Goal: Task Accomplishment & Management: Manage account settings

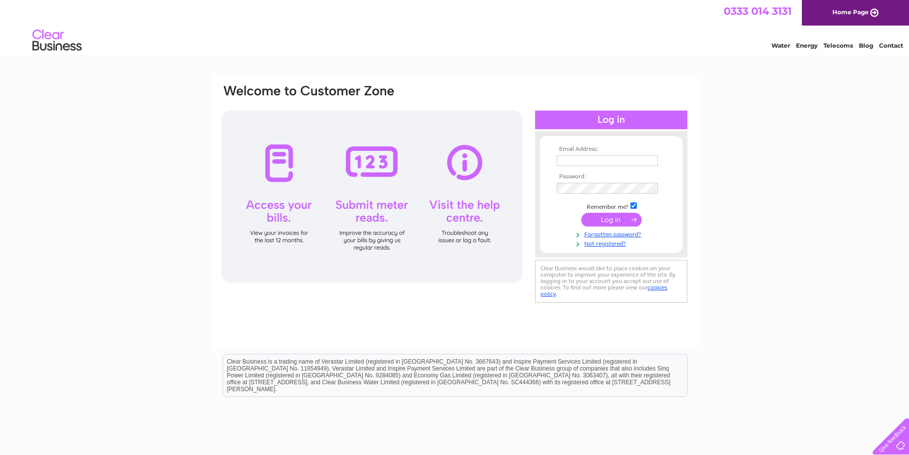
type input "joe@jadayson.co.uk"
click at [618, 220] on input "submit" at bounding box center [611, 220] width 60 height 14
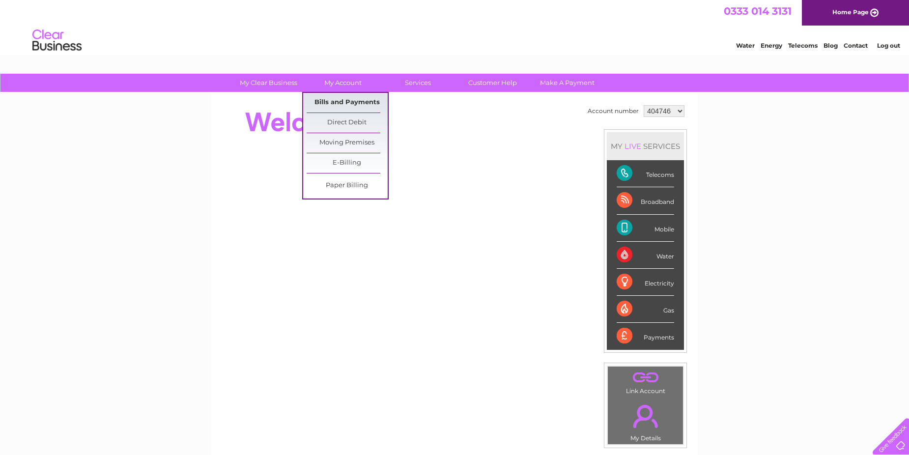
click at [353, 100] on link "Bills and Payments" at bounding box center [346, 103] width 81 height 20
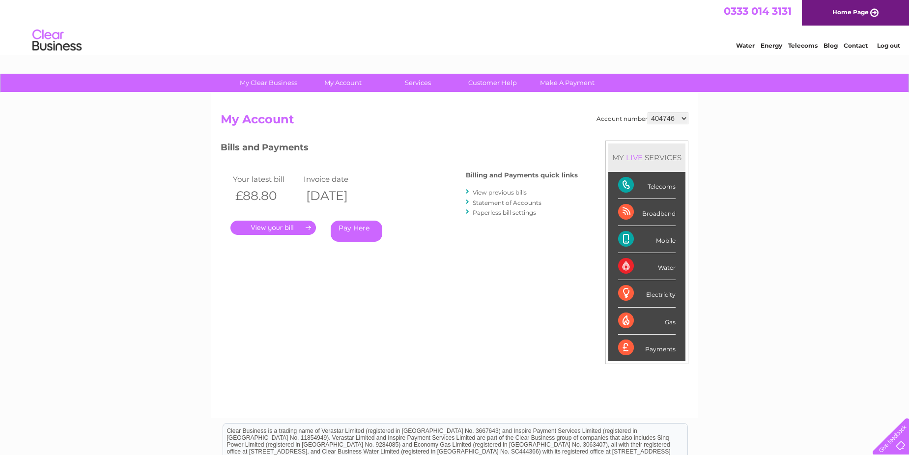
click at [279, 230] on link "." at bounding box center [272, 227] width 85 height 14
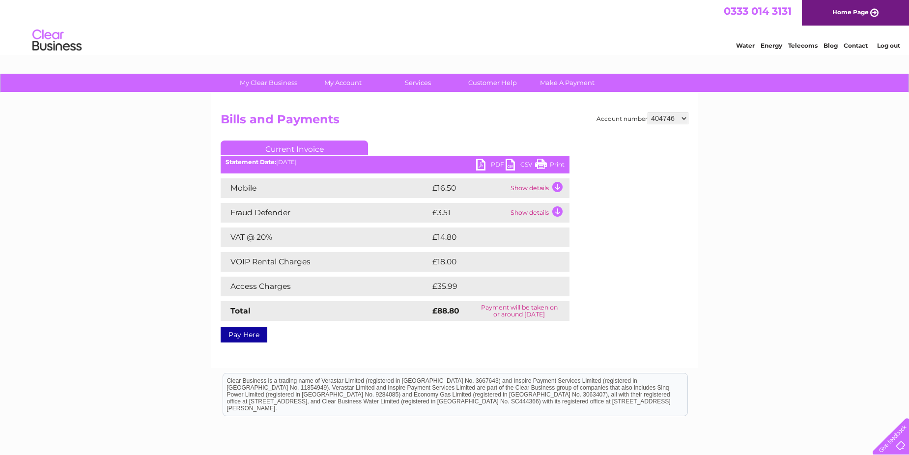
click at [543, 165] on link "Print" at bounding box center [549, 166] width 29 height 14
click at [484, 165] on link "PDF" at bounding box center [490, 166] width 29 height 14
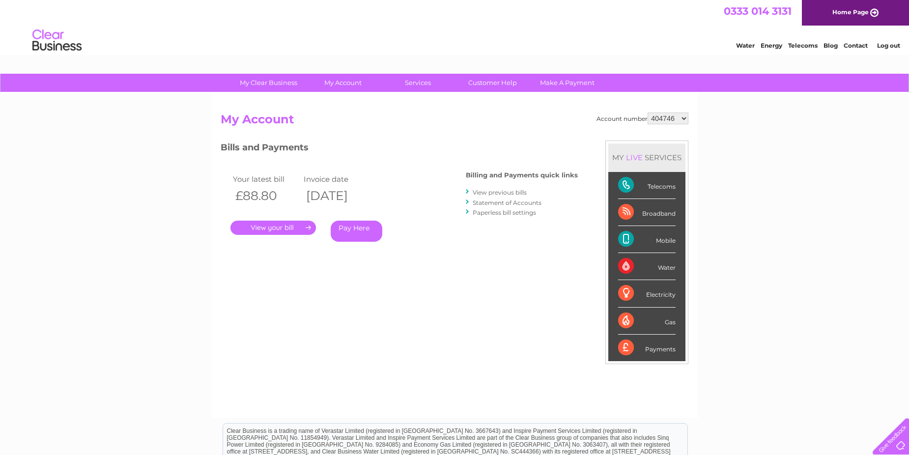
click at [683, 118] on select "404746 1005598" at bounding box center [667, 118] width 41 height 12
select select "1005598"
click at [647, 112] on select "404746 1005598" at bounding box center [667, 118] width 41 height 12
click at [275, 228] on link "." at bounding box center [272, 227] width 85 height 14
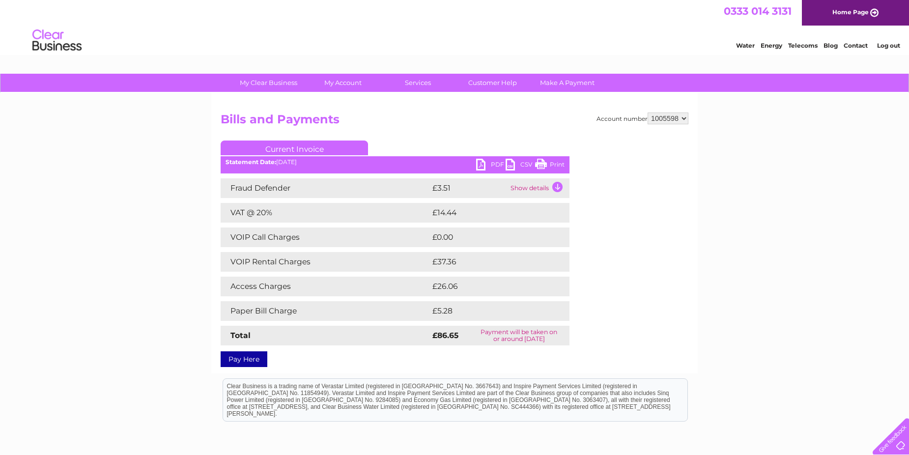
click at [483, 161] on link "PDF" at bounding box center [490, 166] width 29 height 14
